Goal: Navigation & Orientation: Find specific page/section

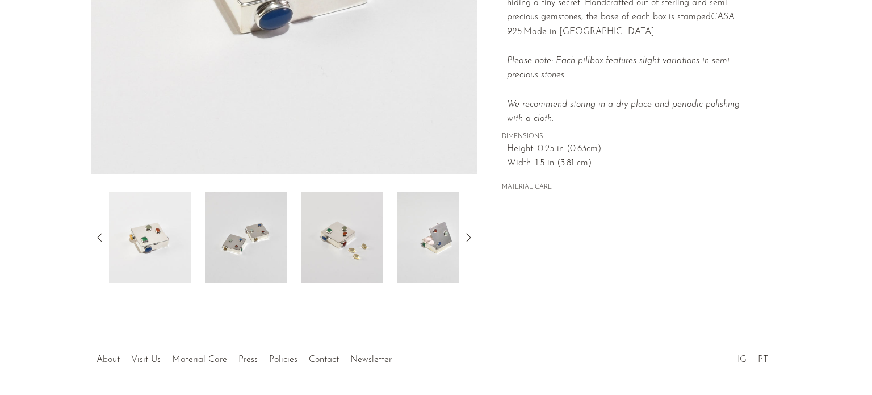
scroll to position [341, 0]
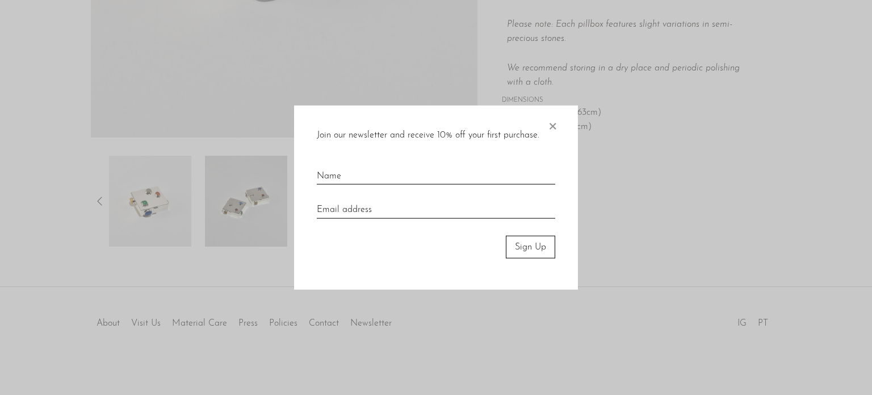
click at [486, 210] on input "email" at bounding box center [436, 205] width 239 height 25
click at [548, 122] on span "×" at bounding box center [552, 123] width 11 height 36
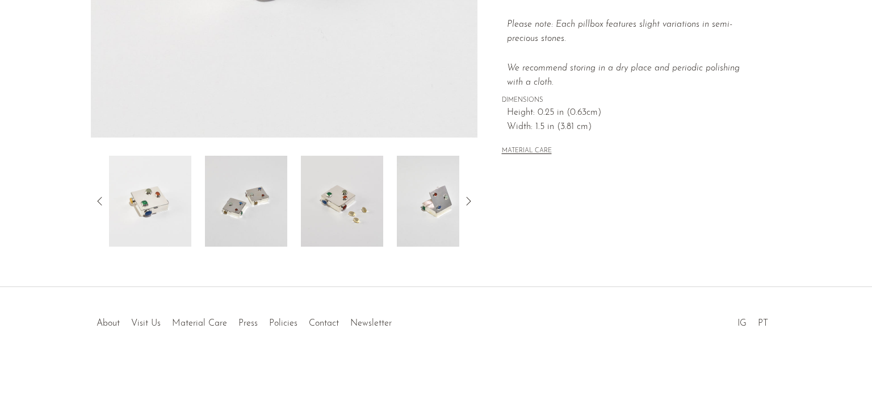
click at [439, 210] on img at bounding box center [438, 201] width 82 height 91
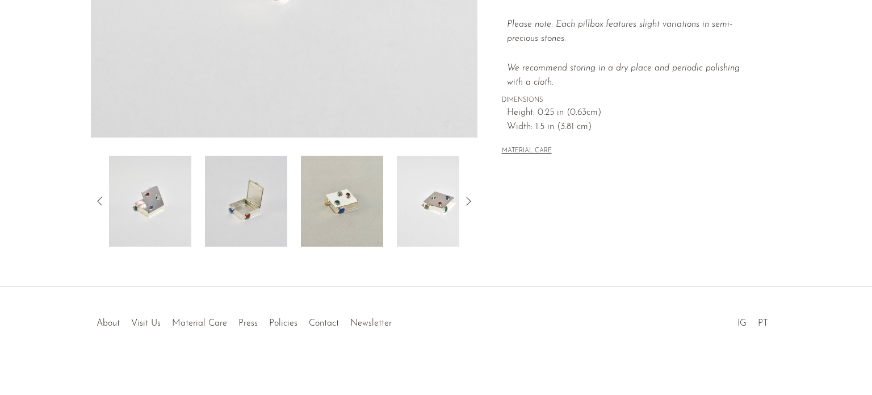
click at [344, 212] on img at bounding box center [342, 201] width 82 height 91
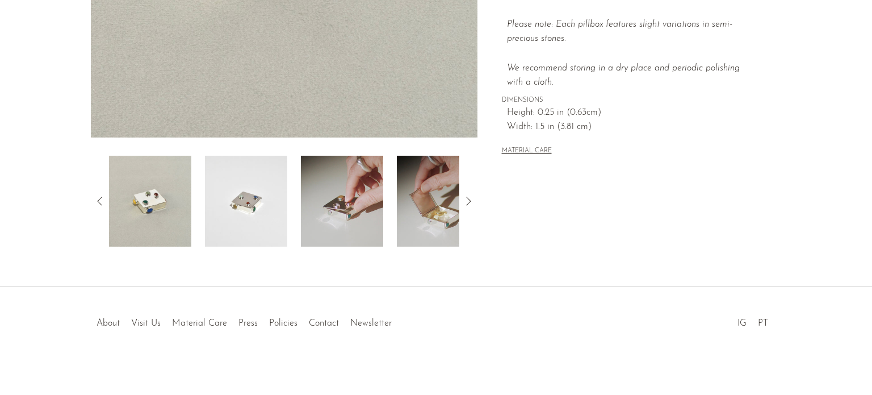
click at [335, 201] on img at bounding box center [342, 201] width 82 height 91
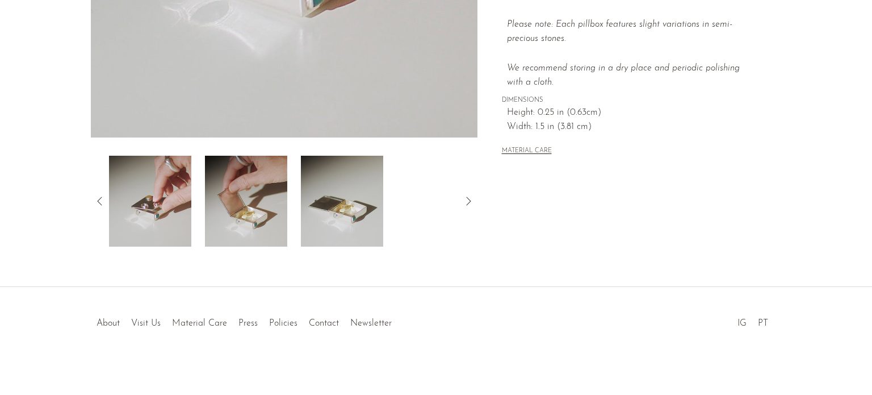
click at [246, 204] on img at bounding box center [246, 201] width 82 height 91
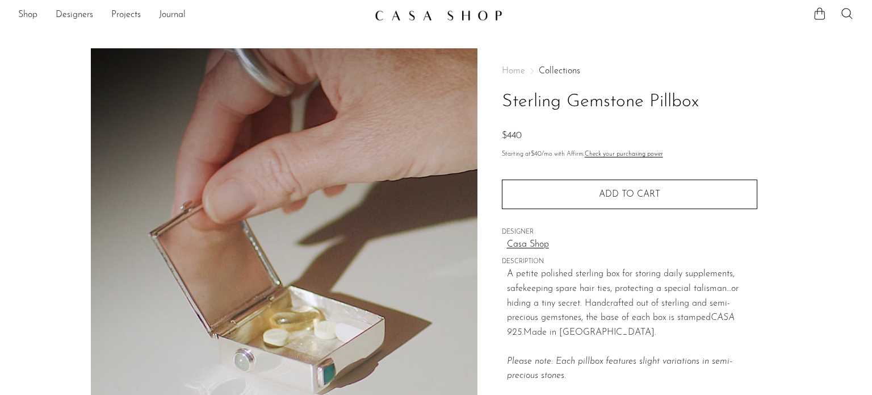
scroll to position [0, 0]
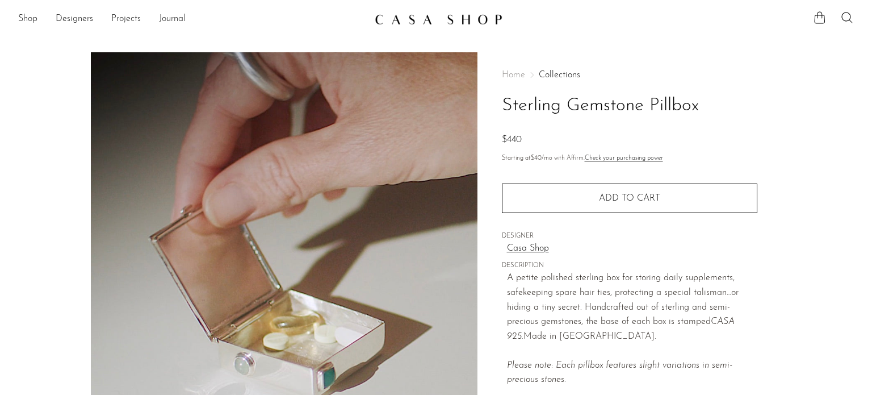
click at [578, 100] on h1 "Sterling Gemstone Pillbox" at bounding box center [630, 105] width 256 height 29
drag, startPoint x: 578, startPoint y: 100, endPoint x: 667, endPoint y: 102, distance: 89.8
click at [667, 102] on h1 "Sterling Gemstone Pillbox" at bounding box center [630, 105] width 256 height 29
click at [36, 19] on link "Shop" at bounding box center [27, 19] width 19 height 15
drag, startPoint x: 809, startPoint y: 323, endPoint x: 588, endPoint y: -69, distance: 449.9
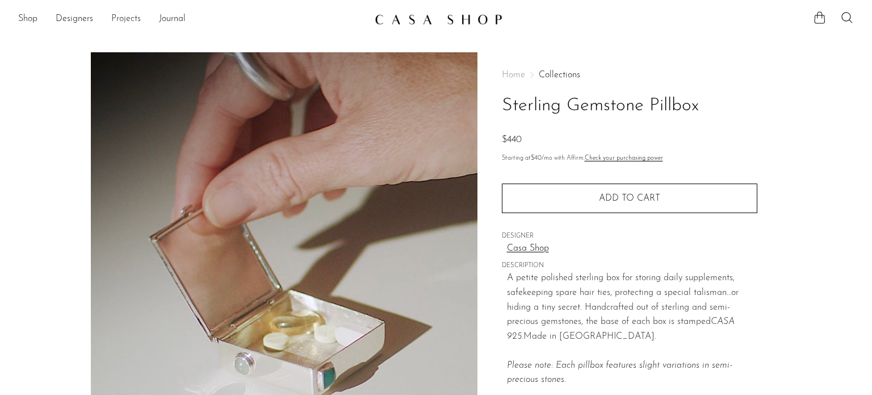
click at [122, 17] on link "Projects" at bounding box center [126, 19] width 30 height 15
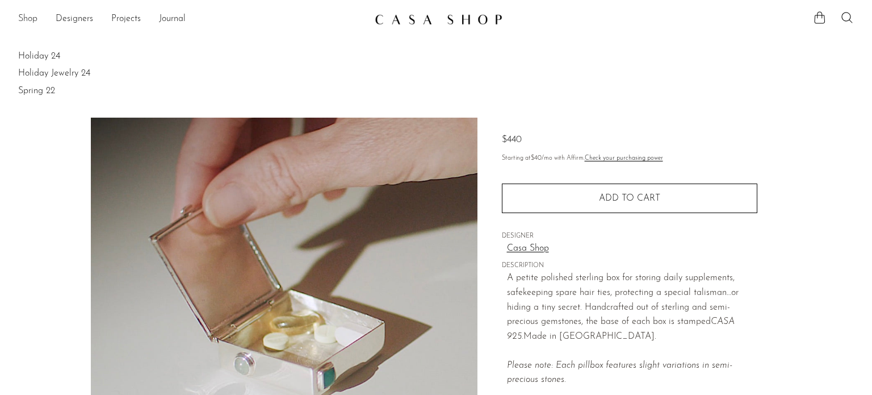
click at [18, 21] on div "Shop Featured New Arrivals Bestsellers Coming Soon Jewelry Jewelry All Earrings…" at bounding box center [436, 19] width 872 height 20
click at [19, 20] on link "Shop" at bounding box center [27, 19] width 19 height 15
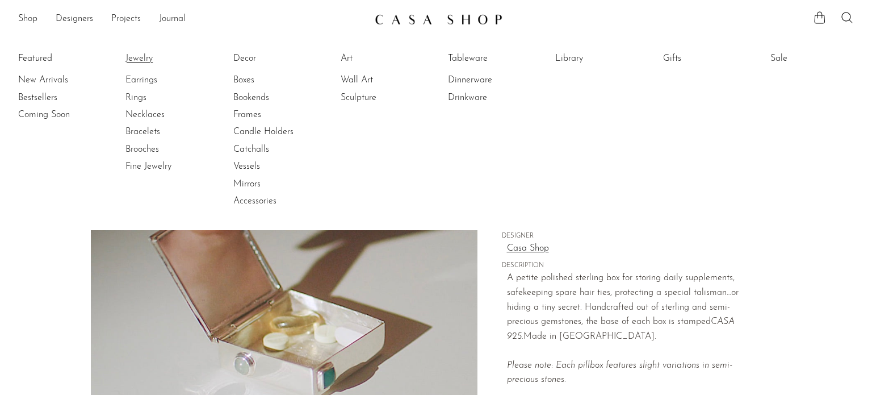
click at [132, 59] on link "Jewelry" at bounding box center [168, 58] width 85 height 12
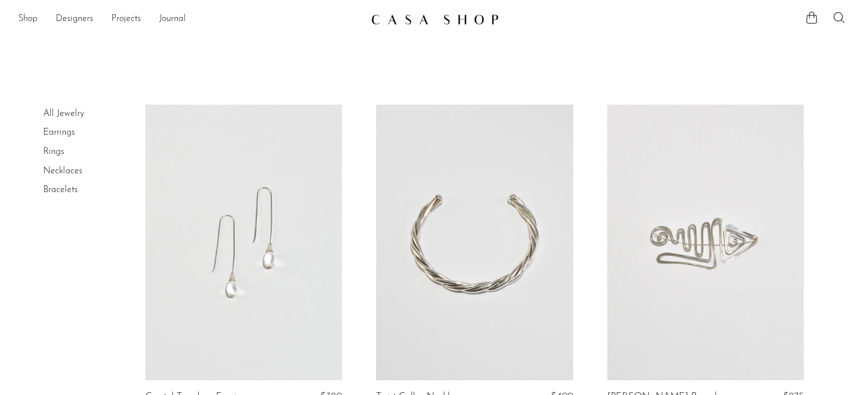
drag, startPoint x: 828, startPoint y: 236, endPoint x: 837, endPoint y: -69, distance: 304.6
